Goal: Check status: Check status

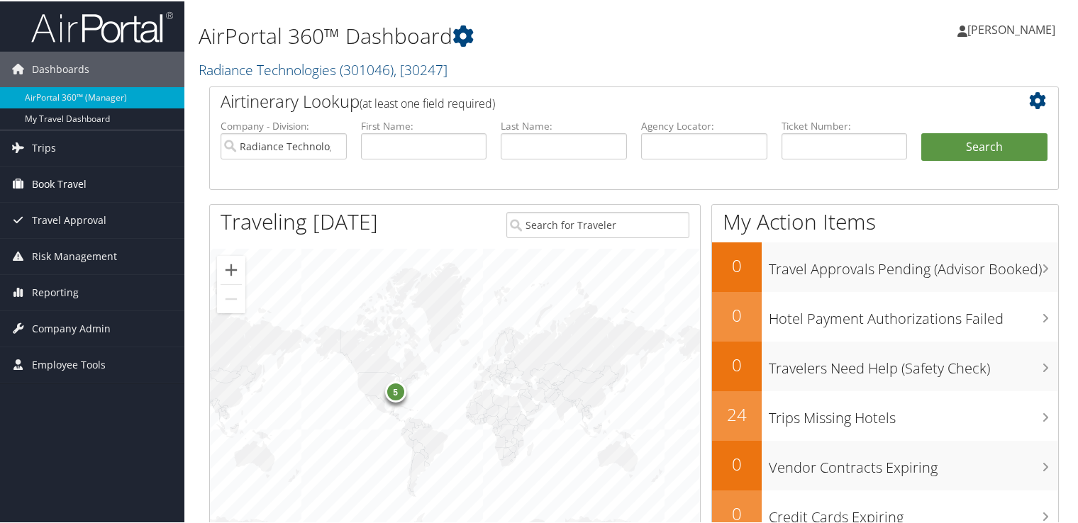
click at [72, 180] on span "Book Travel" at bounding box center [59, 182] width 55 height 35
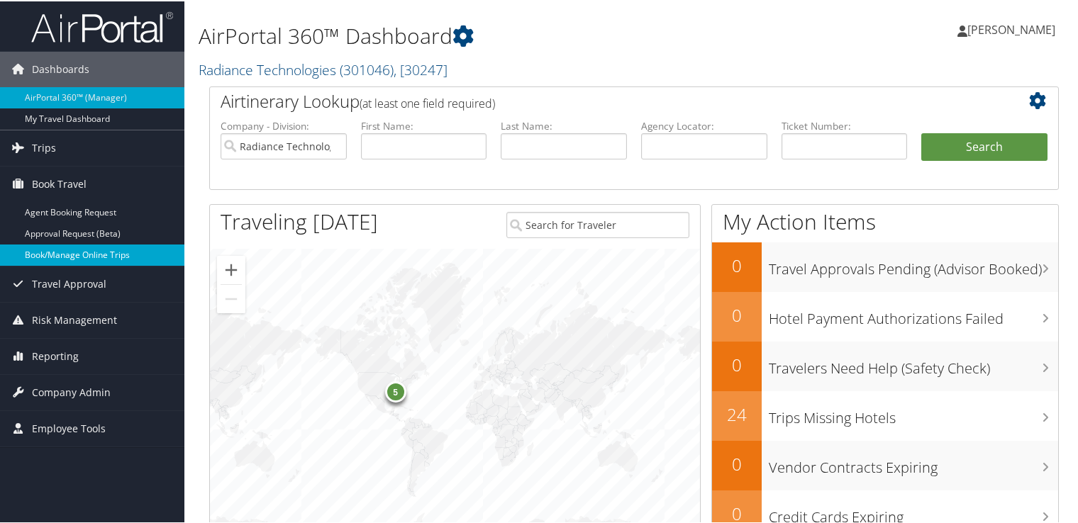
click at [83, 257] on link "Book/Manage Online Trips" at bounding box center [92, 253] width 184 height 21
click at [54, 144] on span "Trips" at bounding box center [44, 146] width 24 height 35
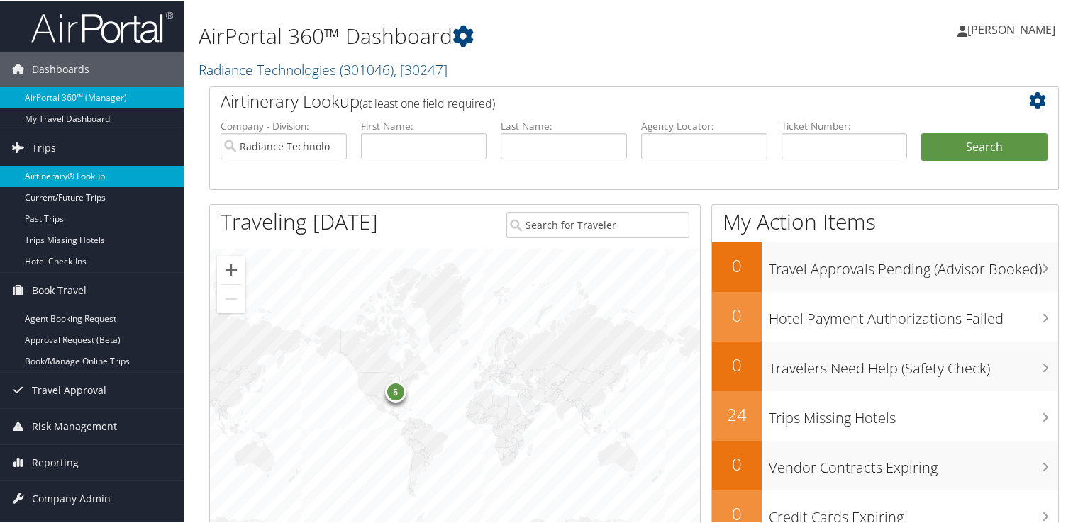
click at [63, 169] on link "Airtinerary® Lookup" at bounding box center [92, 174] width 184 height 21
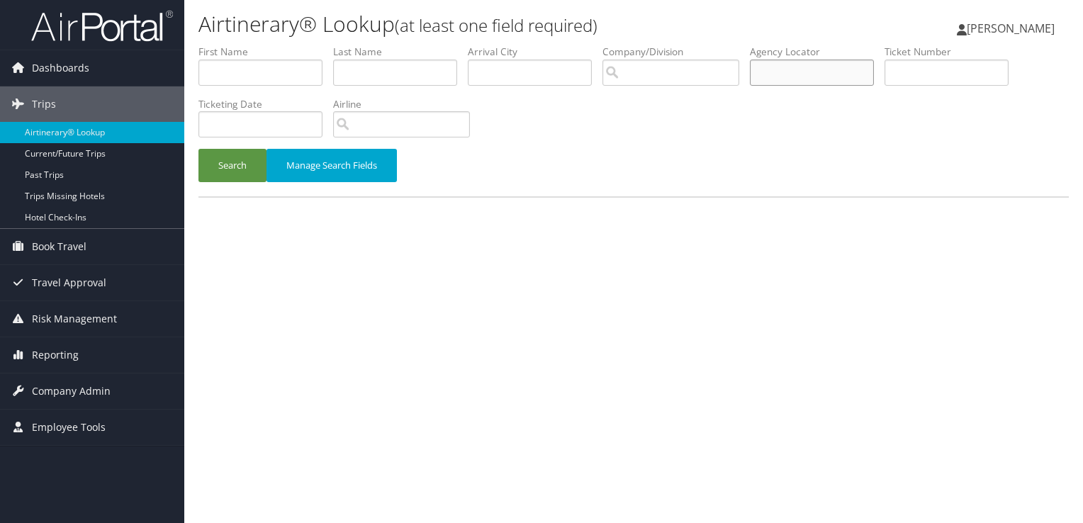
click at [801, 77] on input "text" at bounding box center [812, 73] width 124 height 26
paste input "DHPWGB"
type input "DHPWGB"
click at [199, 149] on button "Search" at bounding box center [233, 165] width 68 height 33
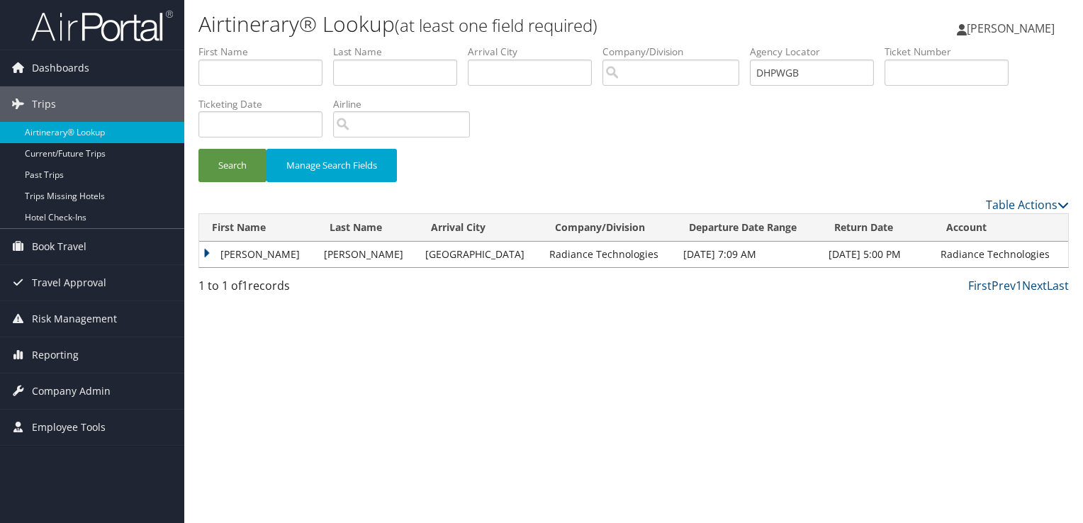
click at [246, 257] on td "CHRISTOPHER SCOTT" at bounding box center [258, 255] width 118 height 26
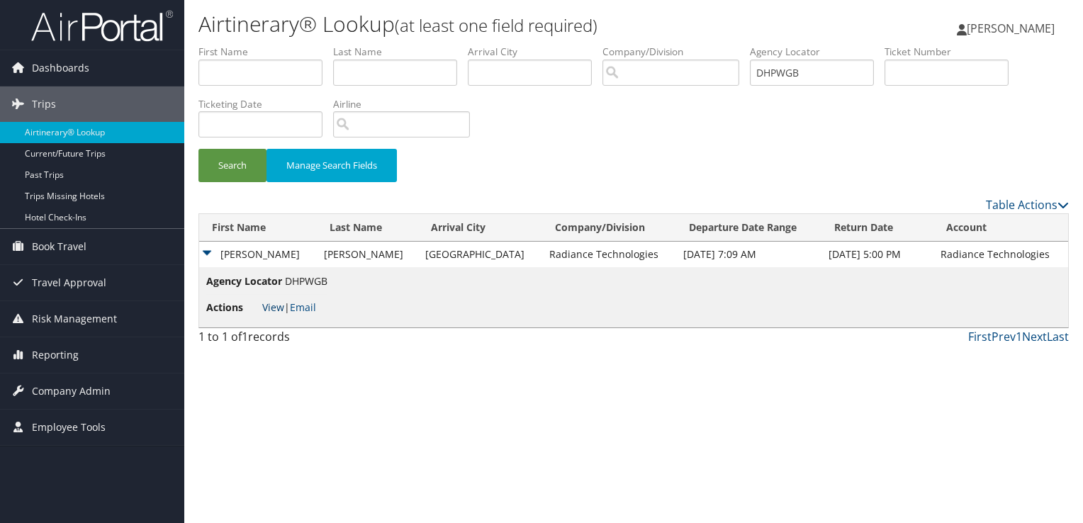
click at [272, 311] on link "View" at bounding box center [273, 307] width 22 height 13
